Goal: Task Accomplishment & Management: Manage account settings

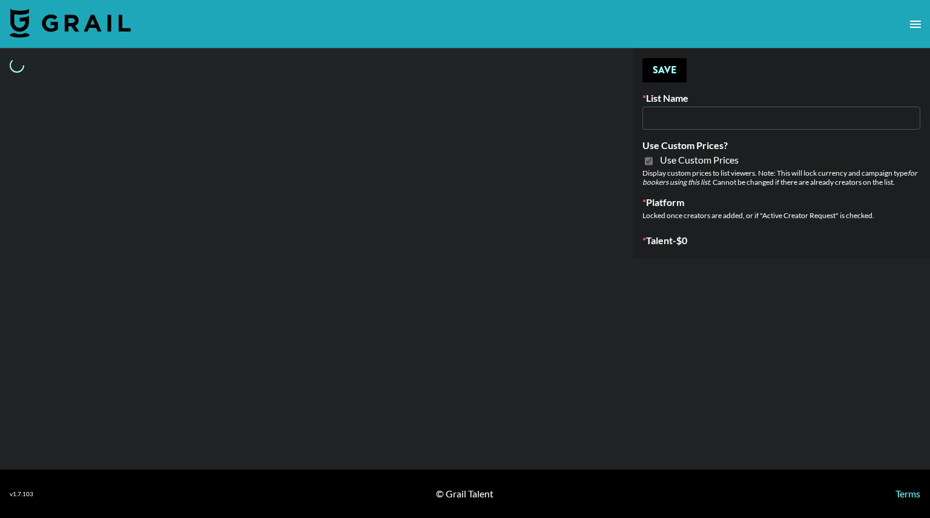
type input "[PERSON_NAME] - Relatable ([DATE])"
checkbox input "true"
select select "Brand"
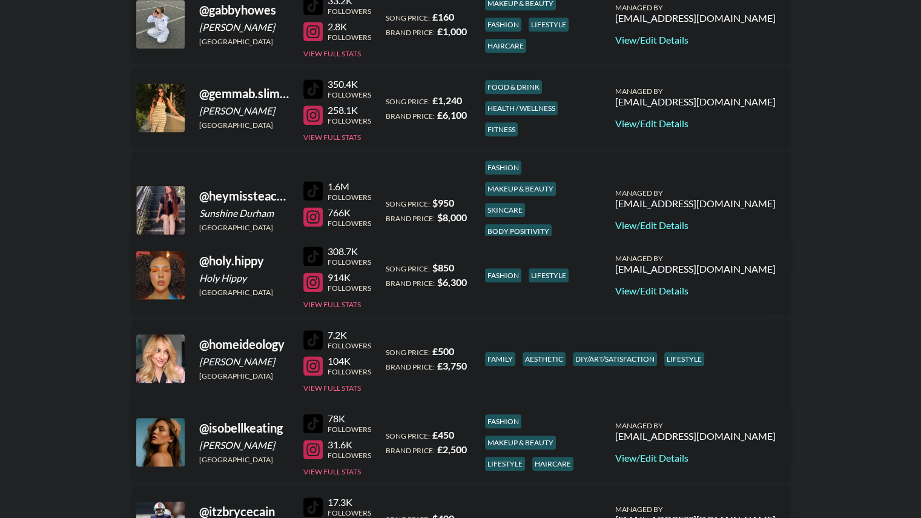
scroll to position [1122, 0]
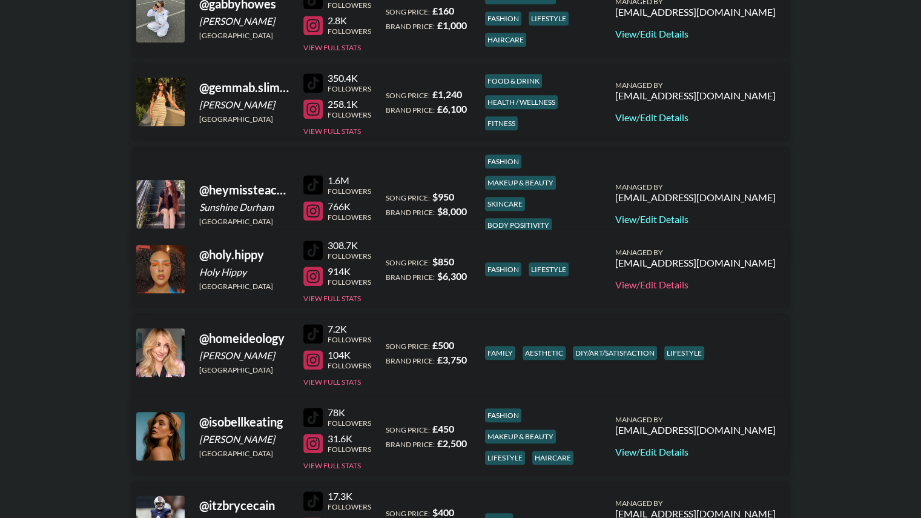
click at [739, 284] on link "View/Edit Details" at bounding box center [695, 284] width 160 height 12
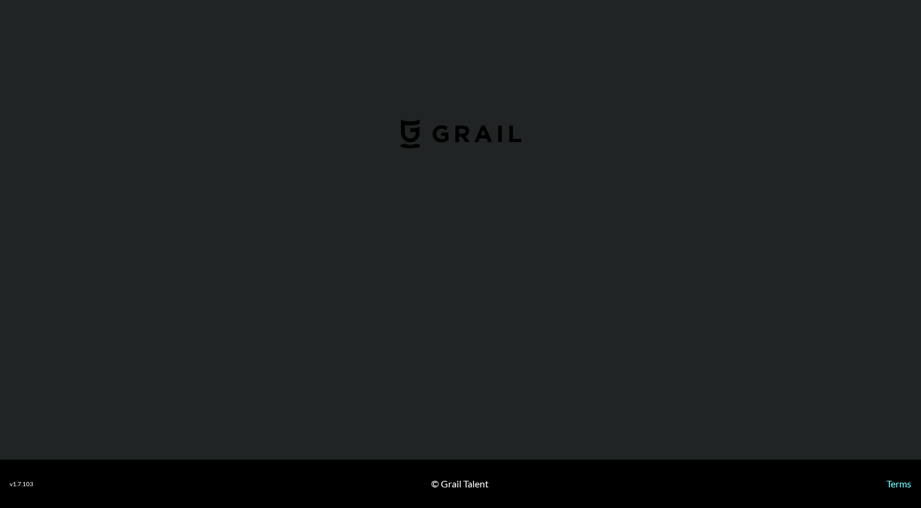
select select "USD"
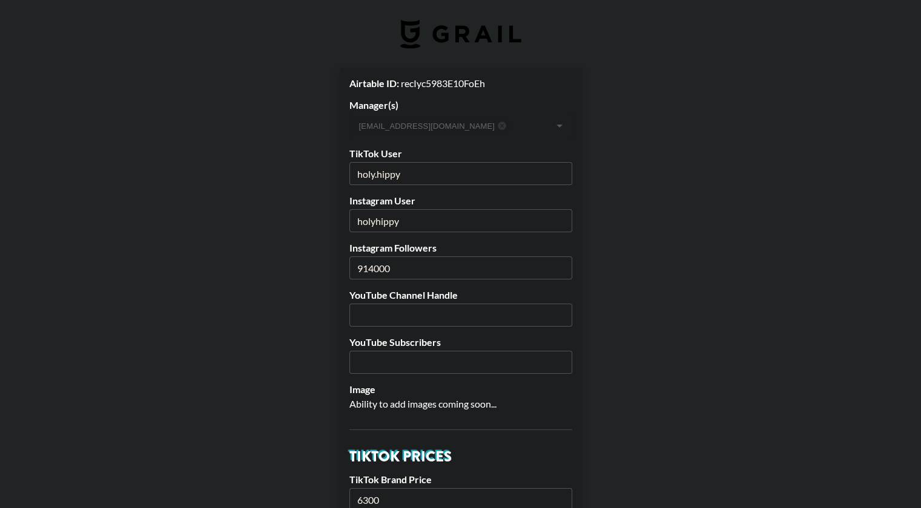
click at [418, 266] on input "914000" at bounding box center [460, 268] width 223 height 23
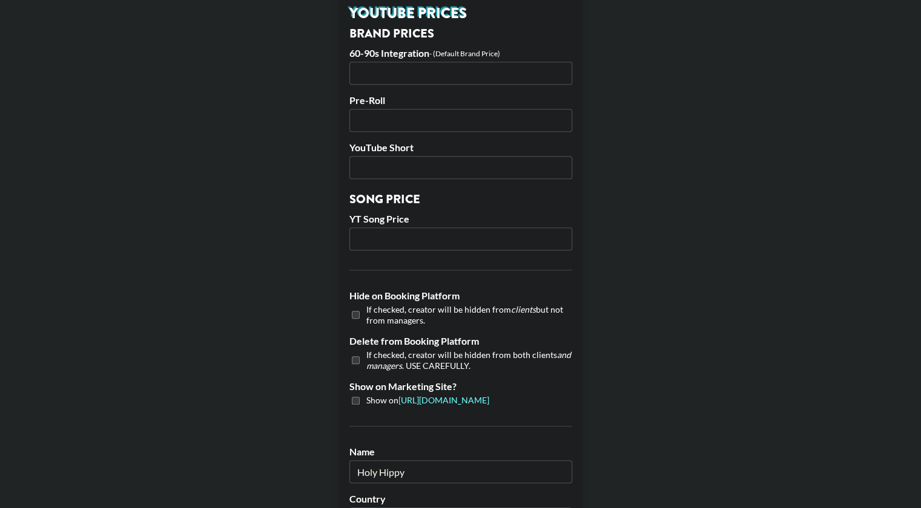
scroll to position [1133, 0]
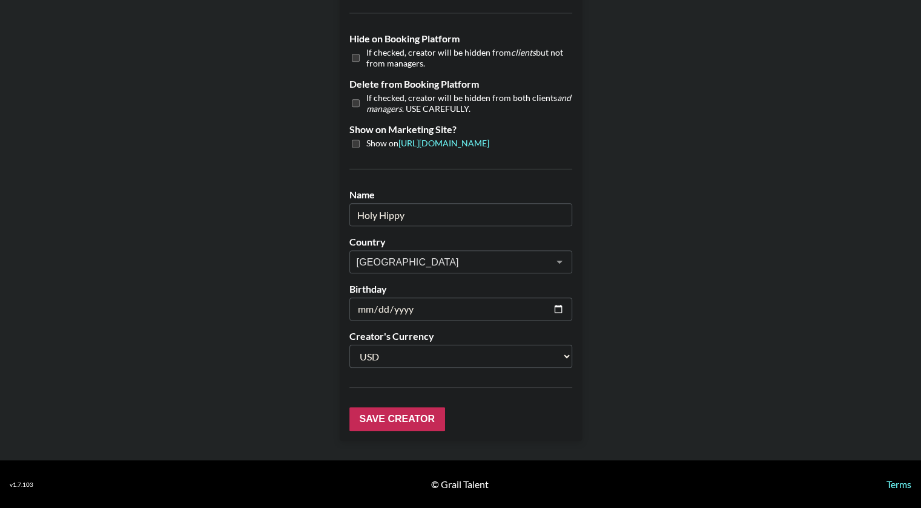
type input "89490"
click at [412, 416] on input "Save Creator" at bounding box center [397, 419] width 96 height 24
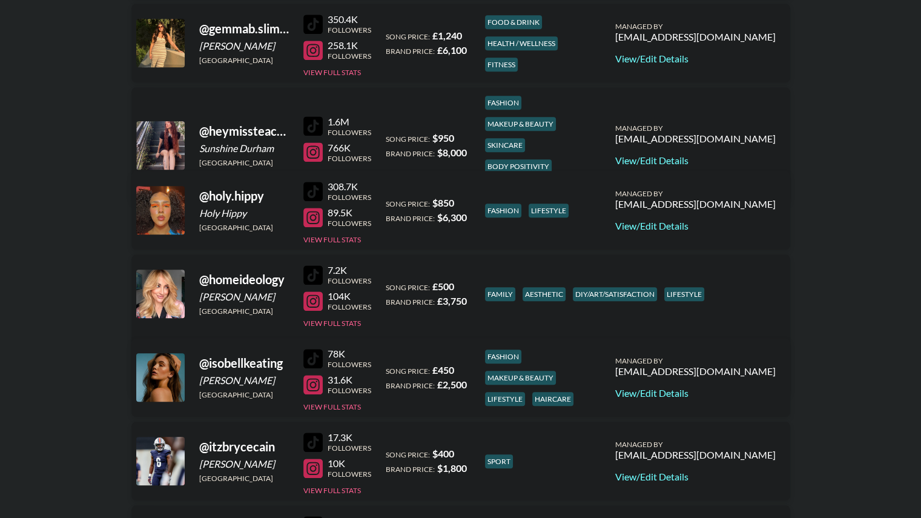
scroll to position [1183, 0]
